Goal: Information Seeking & Learning: Learn about a topic

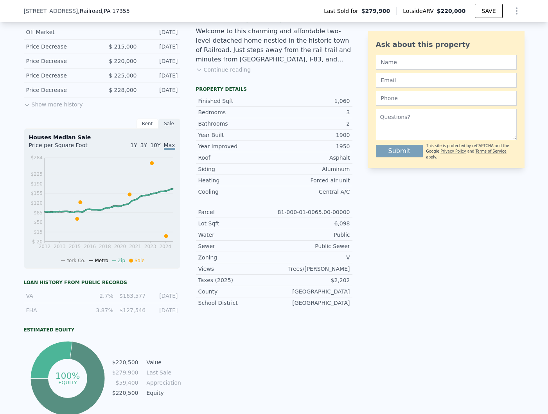
scroll to position [0, 3]
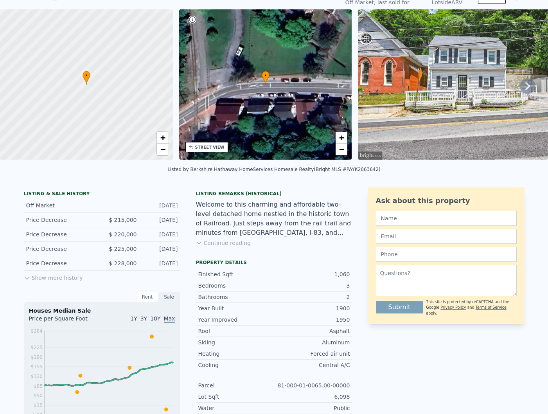
click at [52, 288] on div "LISTING & SALE HISTORY Off Market Nov 15, 2024 Price Decrease $ 215,000 Nov 15,…" at bounding box center [102, 388] width 156 height 403
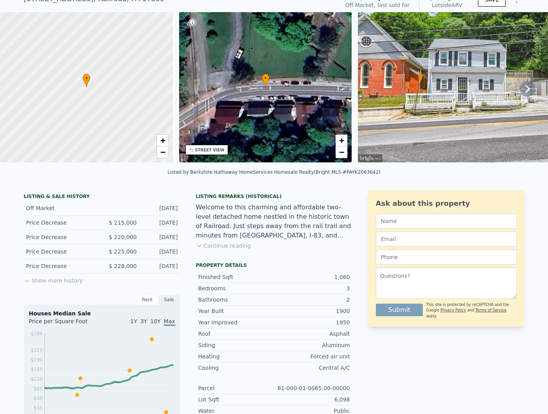
click at [25, 290] on div "LISTING & SALE HISTORY Off Market Nov 15, 2024 Price Decrease $ 215,000 Nov 15,…" at bounding box center [102, 391] width 156 height 403
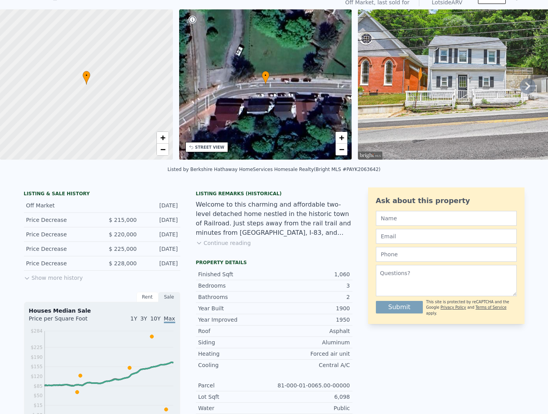
click at [27, 191] on div "LISTING & SALE HISTORY" at bounding box center [102, 194] width 156 height 8
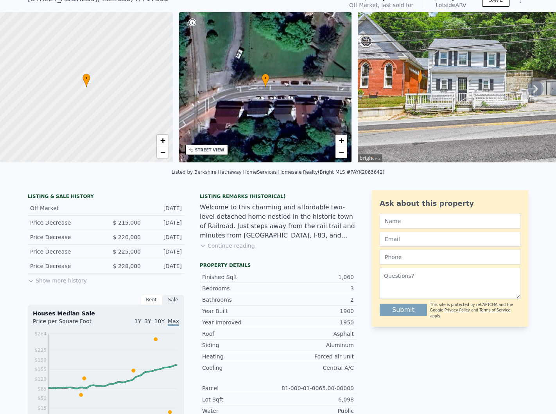
click at [32, 193] on div "LISTING & SALE HISTORY" at bounding box center [106, 197] width 156 height 8
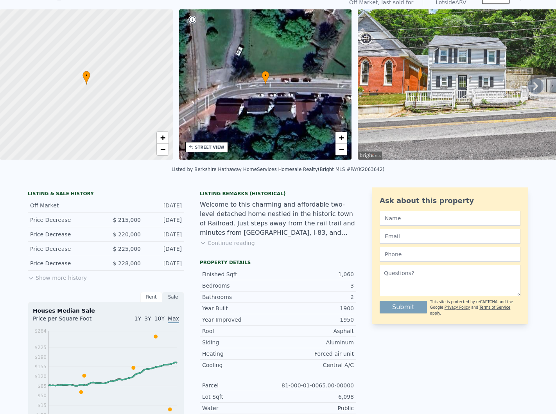
scroll to position [677, 0]
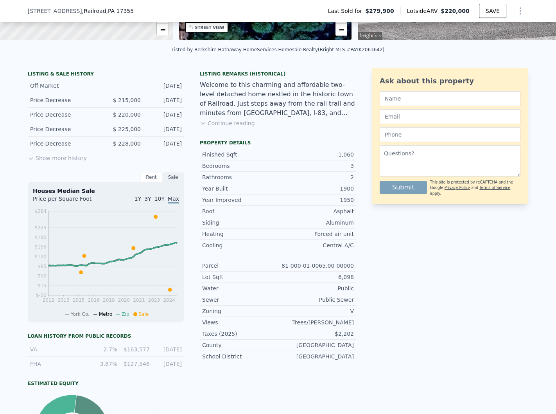
scroll to position [143, 0]
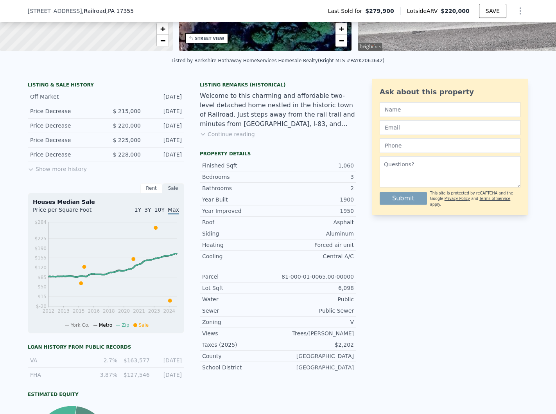
click at [50, 168] on button "Show more history" at bounding box center [57, 167] width 59 height 11
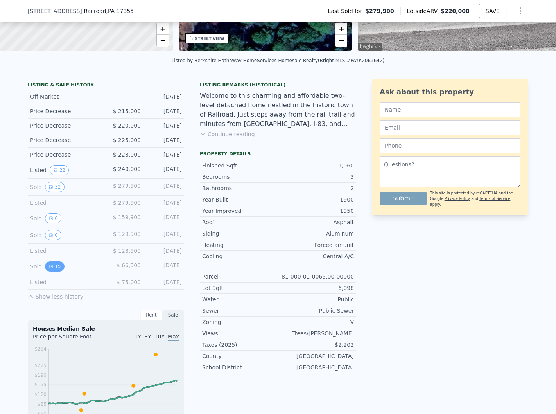
click at [52, 267] on icon "View historical data" at bounding box center [50, 266] width 3 height 3
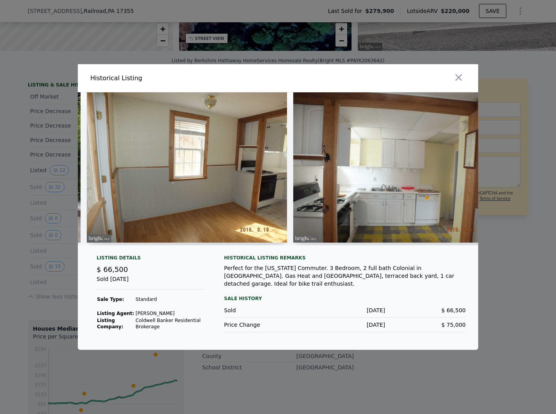
scroll to position [0, 206]
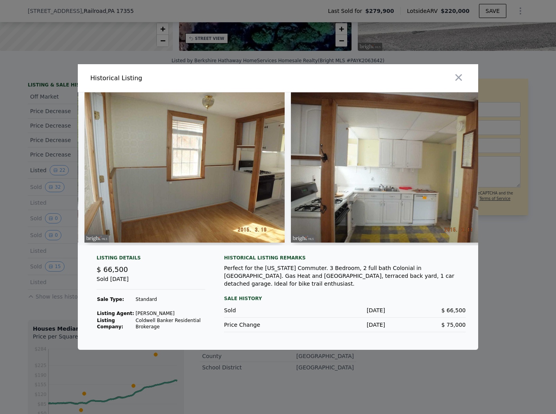
click at [412, 197] on img at bounding box center [391, 167] width 200 height 150
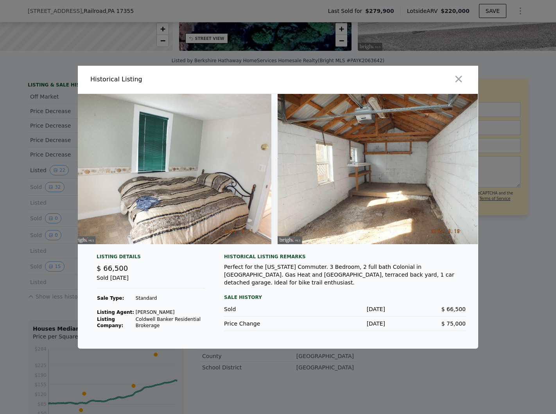
scroll to position [0, 2708]
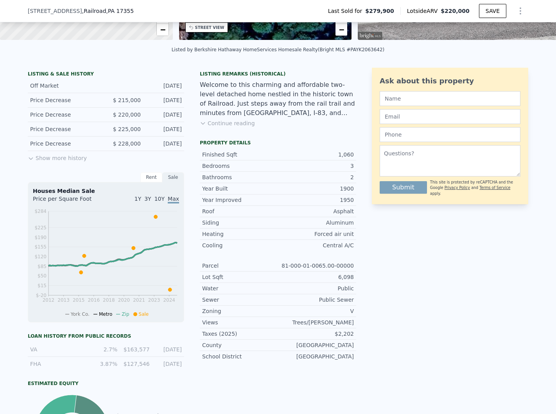
scroll to position [129, 0]
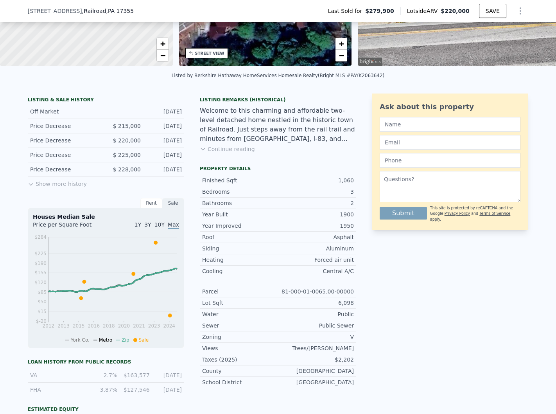
click at [47, 183] on button "Show more history" at bounding box center [57, 182] width 59 height 11
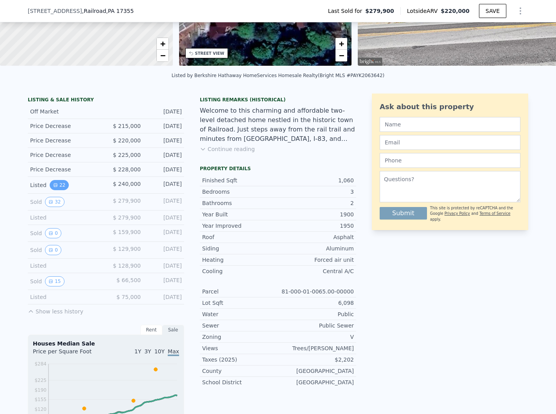
click at [64, 186] on button "22" at bounding box center [59, 185] width 19 height 10
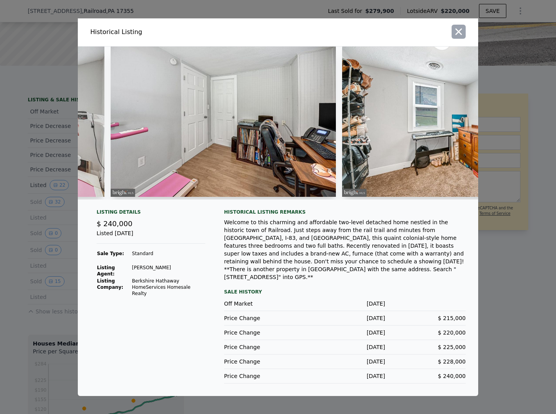
scroll to position [0, 2750]
click at [459, 35] on icon "button" at bounding box center [458, 31] width 7 height 7
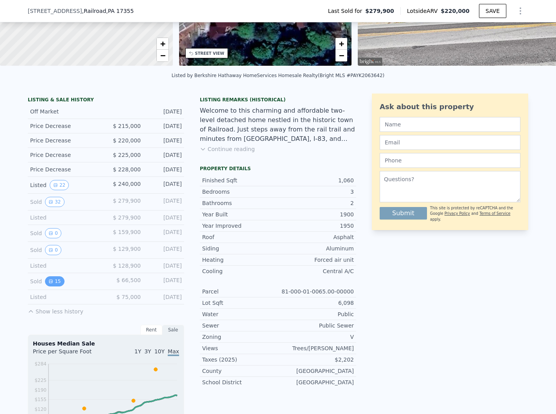
click at [48, 281] on button "15" at bounding box center [54, 281] width 19 height 10
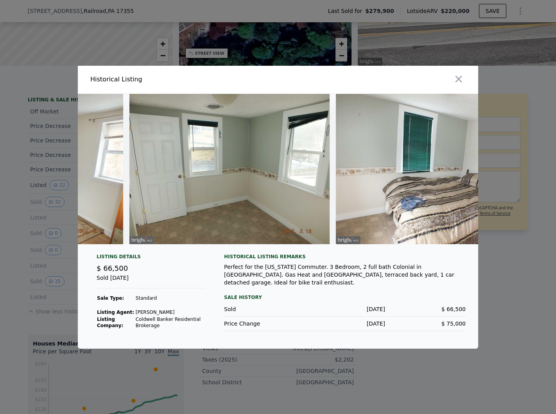
scroll to position [0, 2708]
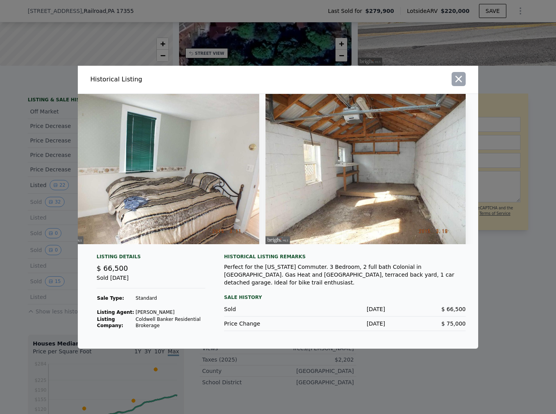
click at [456, 82] on icon "button" at bounding box center [458, 78] width 7 height 7
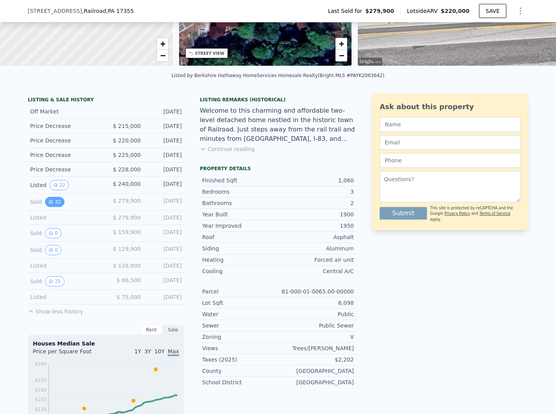
click at [56, 198] on button "32" at bounding box center [54, 202] width 19 height 10
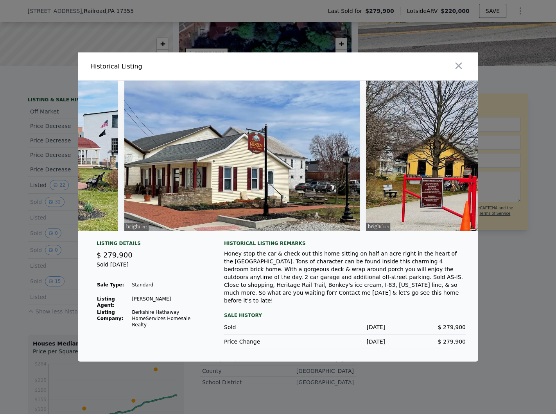
scroll to position [0, 5928]
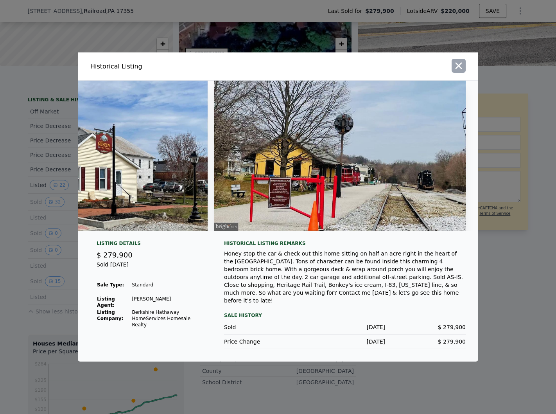
click at [461, 71] on icon "button" at bounding box center [458, 65] width 11 height 11
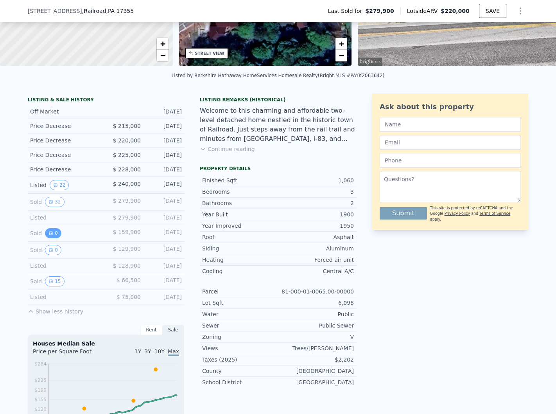
click at [50, 234] on icon "View historical data" at bounding box center [50, 232] width 3 height 3
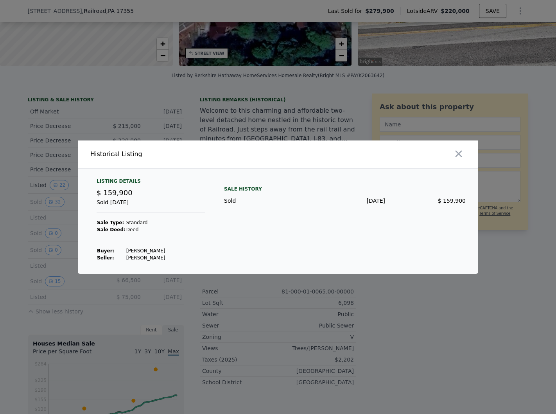
click at [468, 152] on div at bounding box center [379, 154] width 197 height 28
click at [461, 153] on icon "button" at bounding box center [458, 153] width 11 height 11
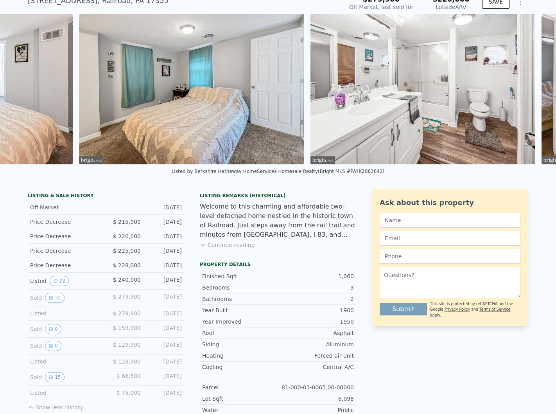
scroll to position [0, 0]
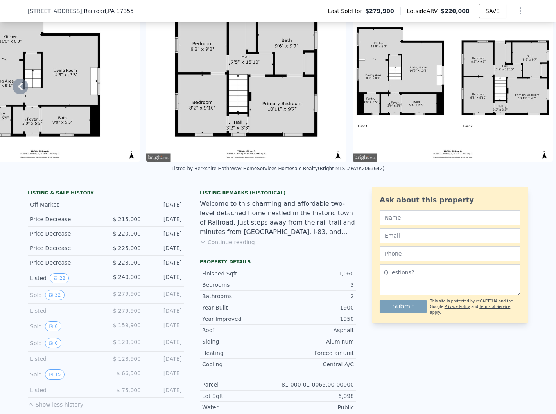
click at [277, 271] on div "Finished Sqft" at bounding box center [240, 273] width 76 height 8
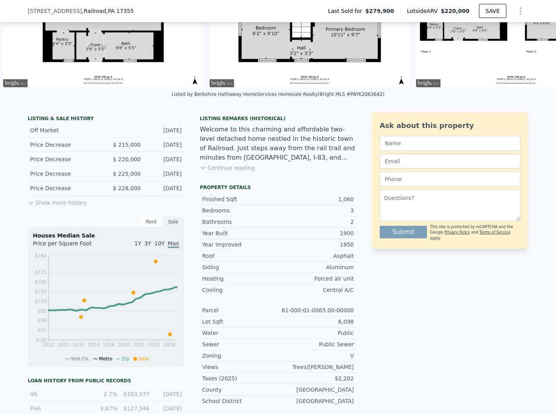
scroll to position [106, 0]
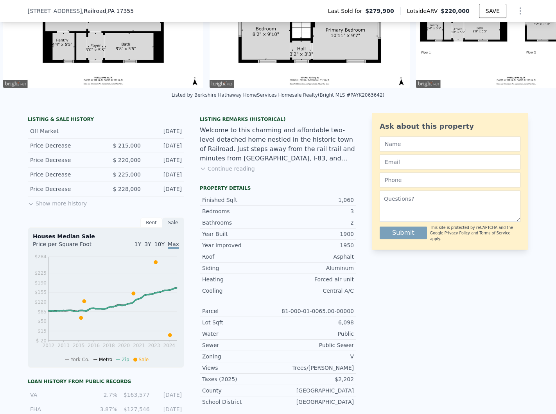
click at [59, 202] on button "Show more history" at bounding box center [57, 201] width 59 height 11
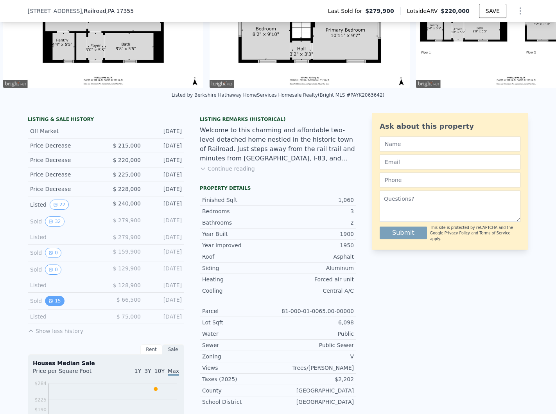
click at [56, 298] on button "15" at bounding box center [54, 301] width 19 height 10
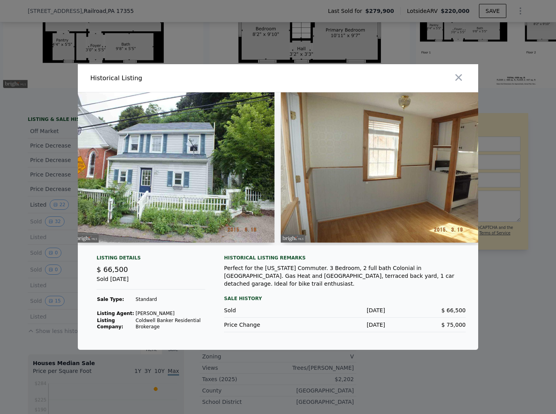
scroll to position [0, 0]
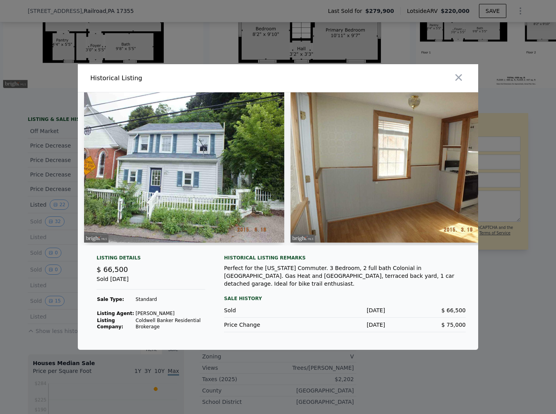
drag, startPoint x: 462, startPoint y: 78, endPoint x: 457, endPoint y: 78, distance: 4.7
click at [462, 78] on icon "button" at bounding box center [458, 77] width 11 height 11
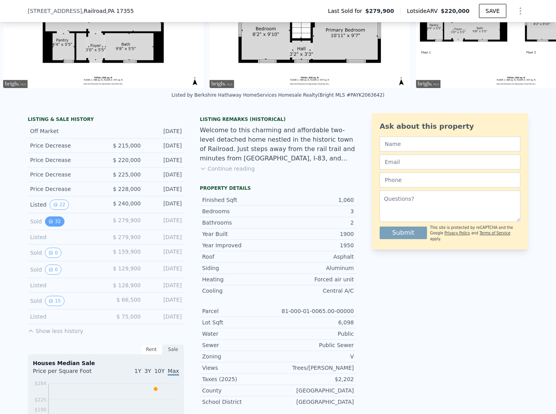
click at [57, 223] on button "32" at bounding box center [54, 221] width 19 height 10
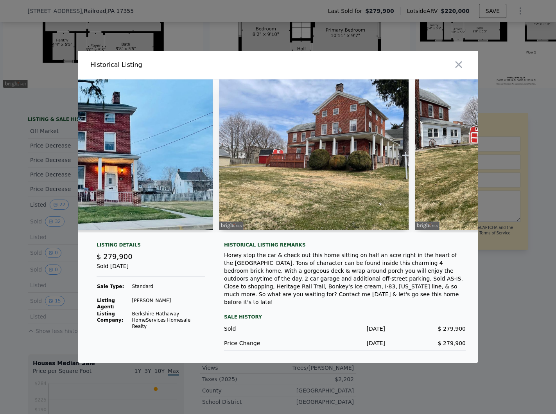
scroll to position [0, 137]
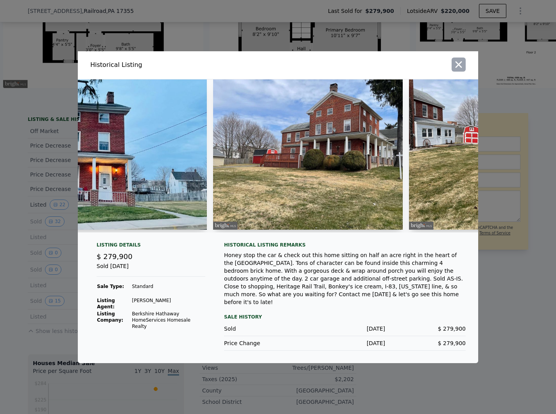
click at [459, 70] on icon "button" at bounding box center [458, 64] width 11 height 11
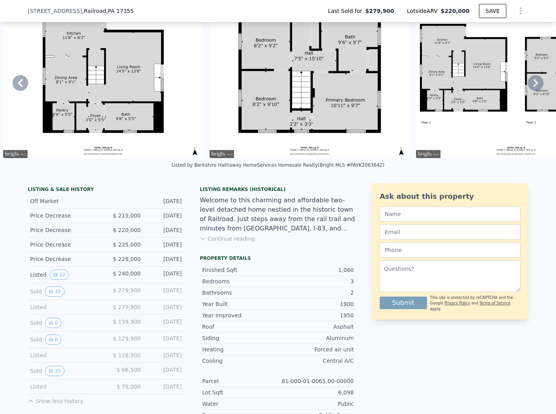
scroll to position [34, 0]
